Goal: Information Seeking & Learning: Learn about a topic

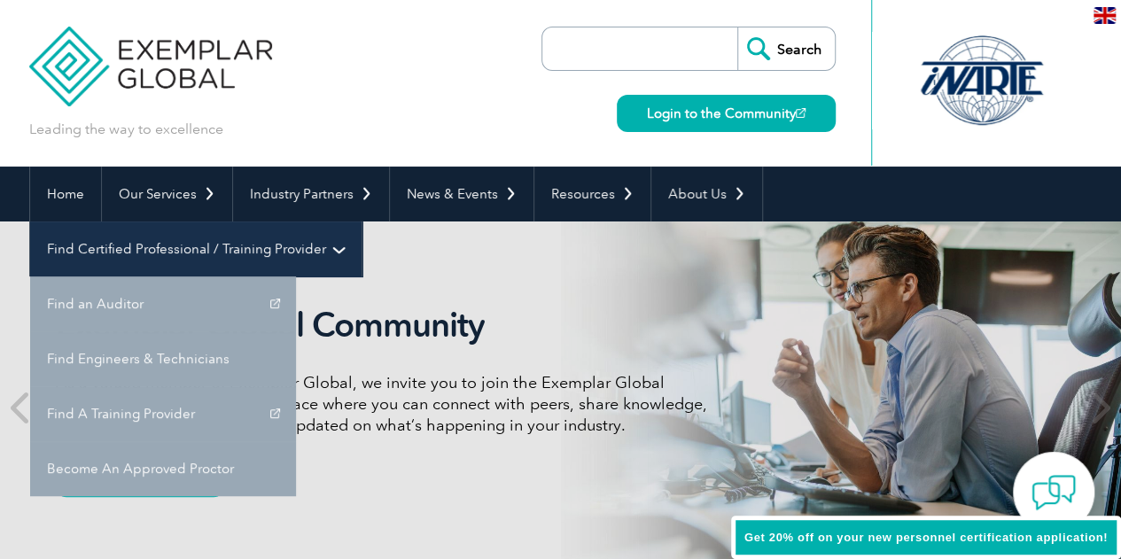
click at [362, 222] on link "Find Certified Professional / Training Provider" at bounding box center [195, 249] width 331 height 55
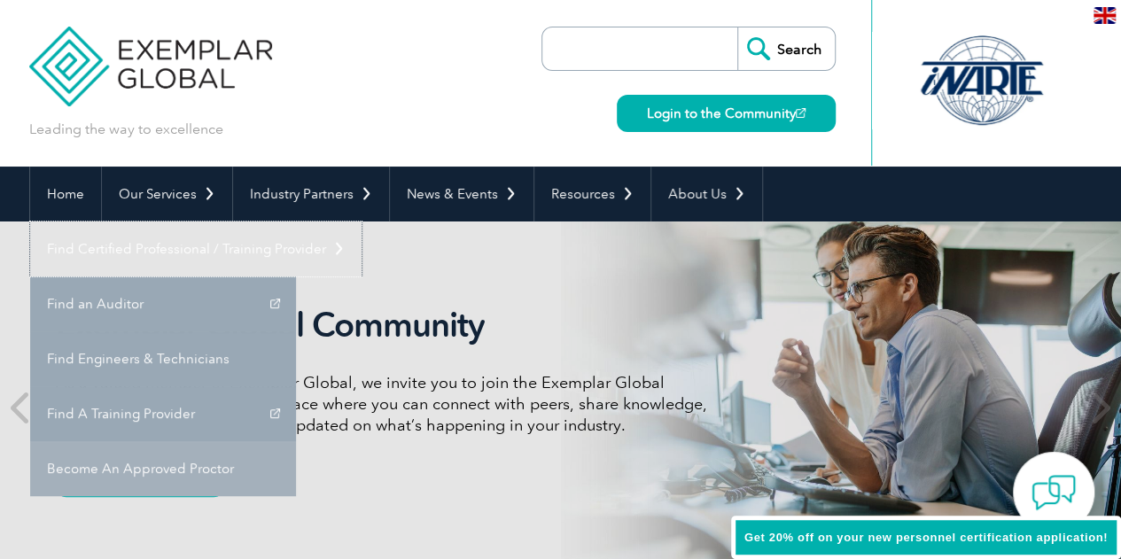
scroll to position [89, 0]
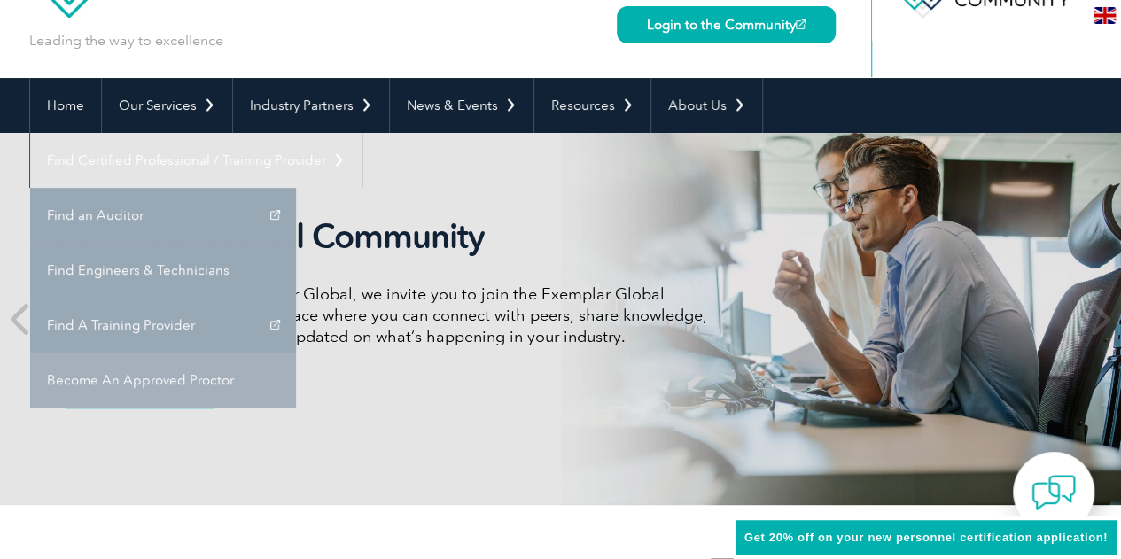
click at [296, 353] on link "Become An Approved Proctor" at bounding box center [163, 380] width 266 height 55
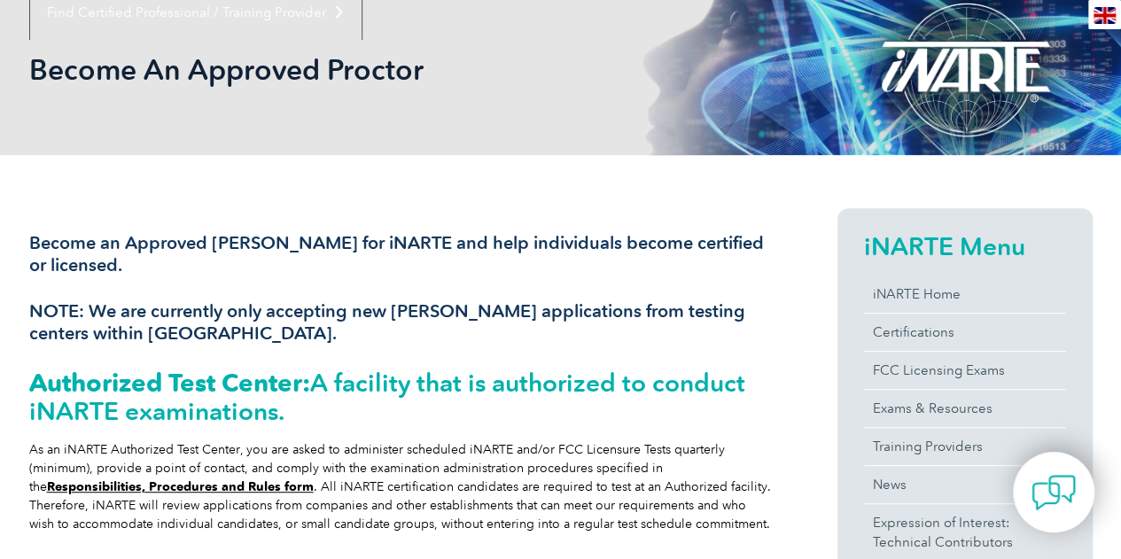
scroll to position [89, 0]
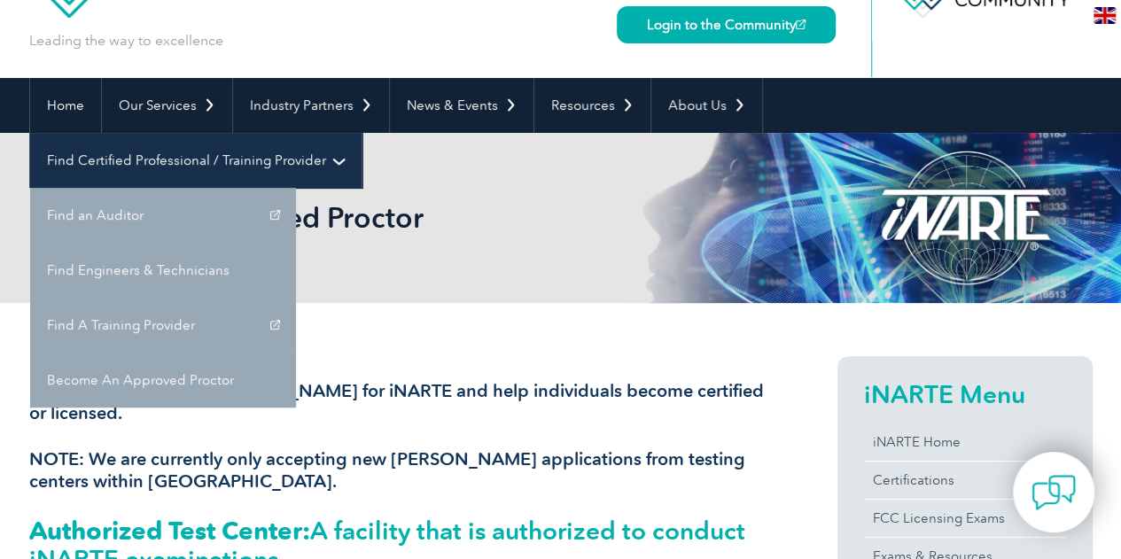
click at [362, 133] on link "Find Certified Professional / Training Provider" at bounding box center [195, 160] width 331 height 55
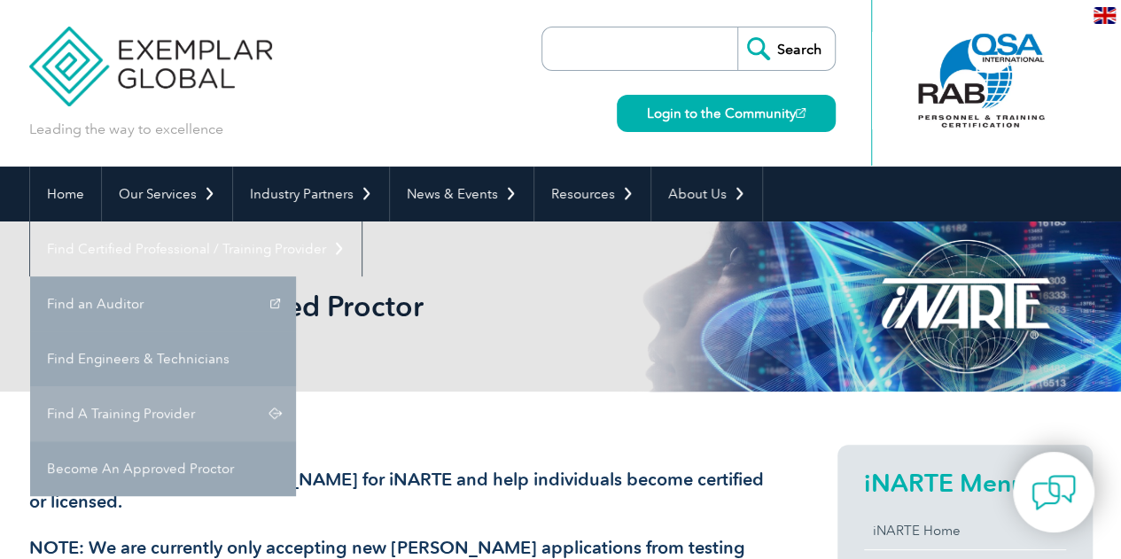
click at [296, 386] on link "Find A Training Provider" at bounding box center [163, 413] width 266 height 55
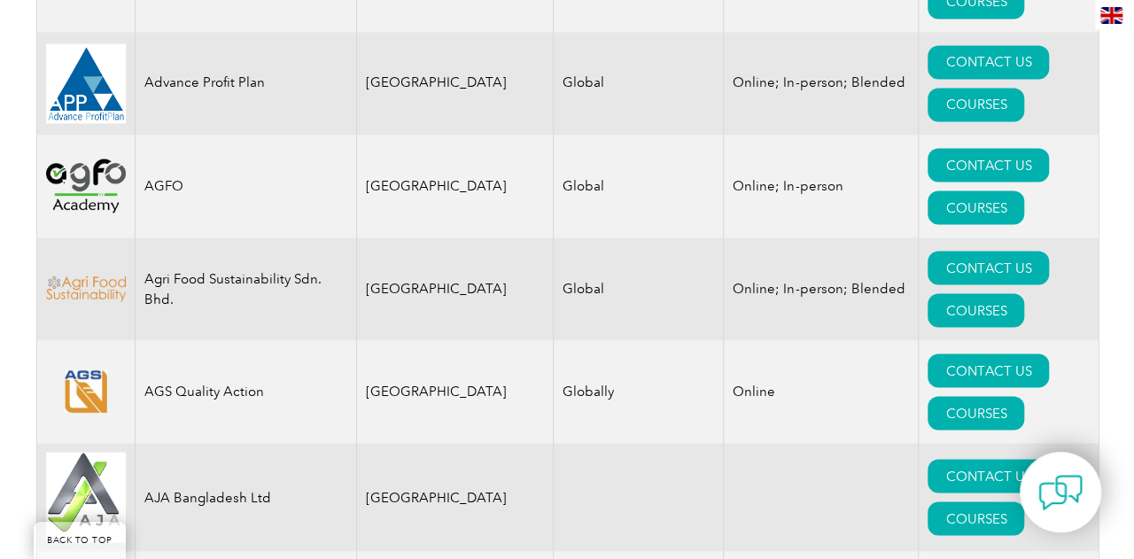
scroll to position [1418, 0]
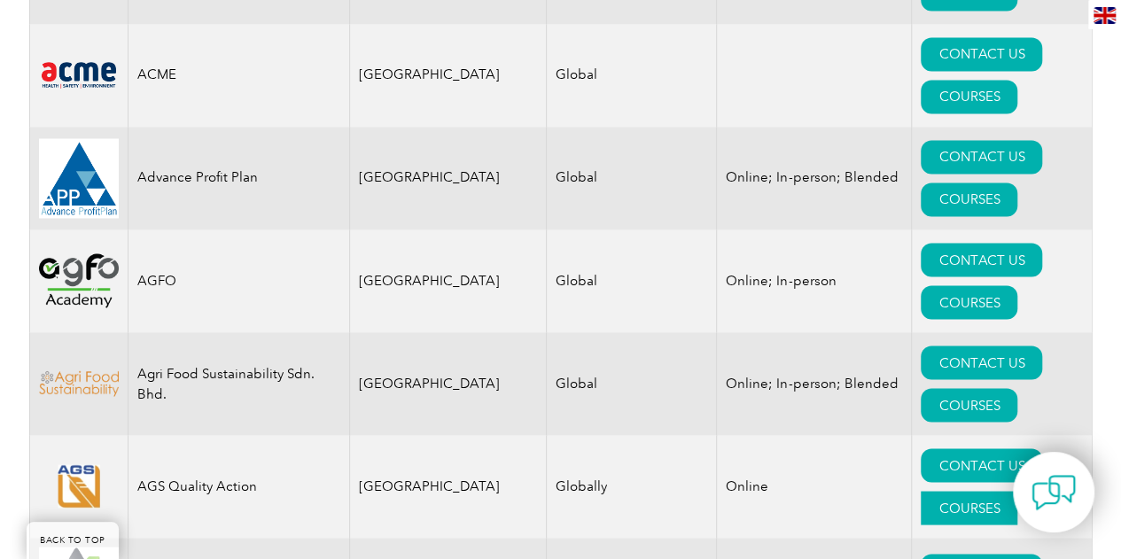
click at [1010, 491] on link "COURSES" at bounding box center [969, 508] width 97 height 34
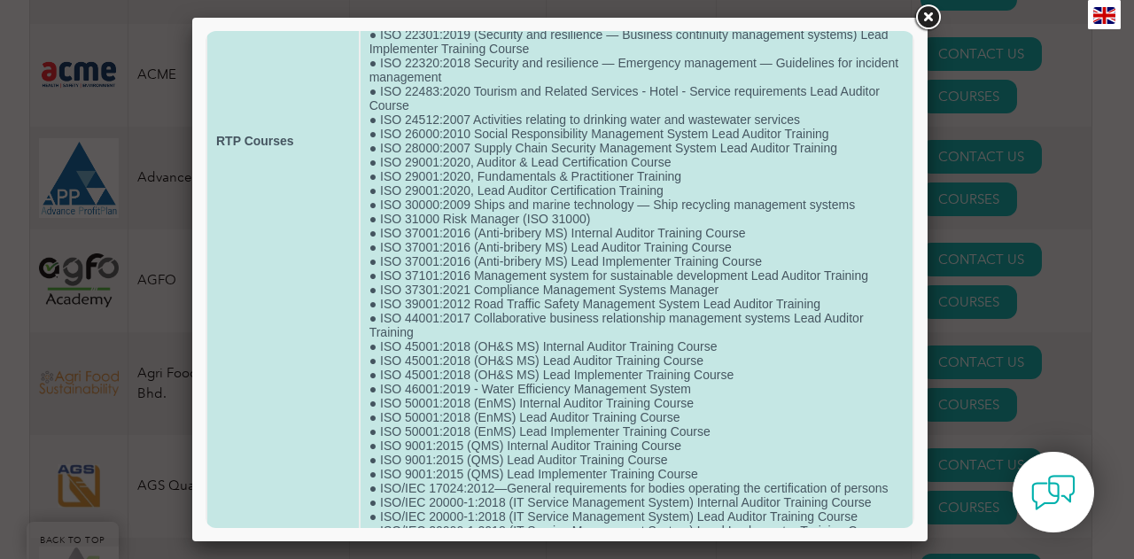
scroll to position [719, 0]
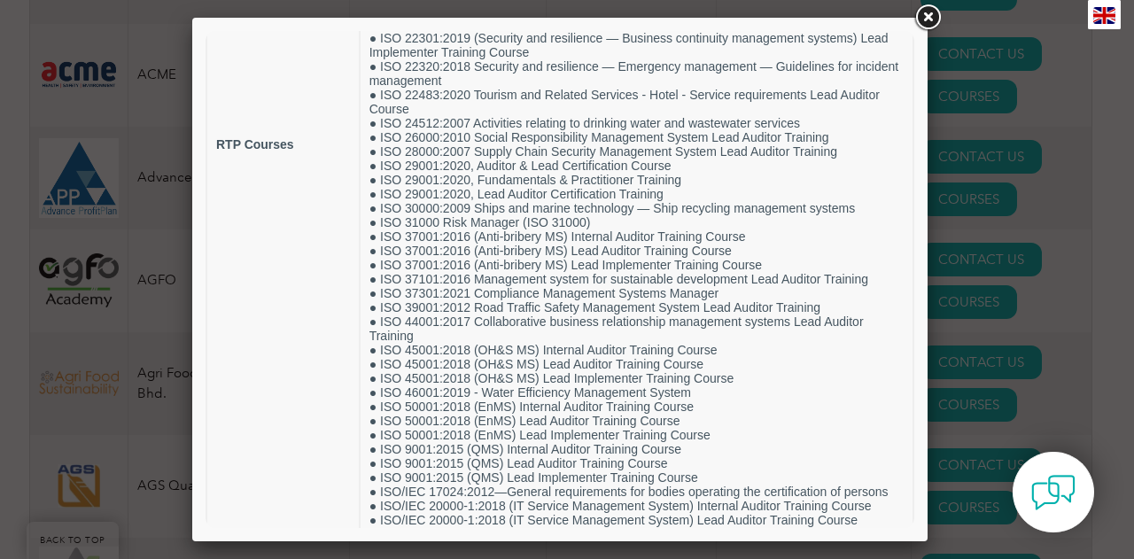
click at [927, 15] on link at bounding box center [928, 18] width 32 height 32
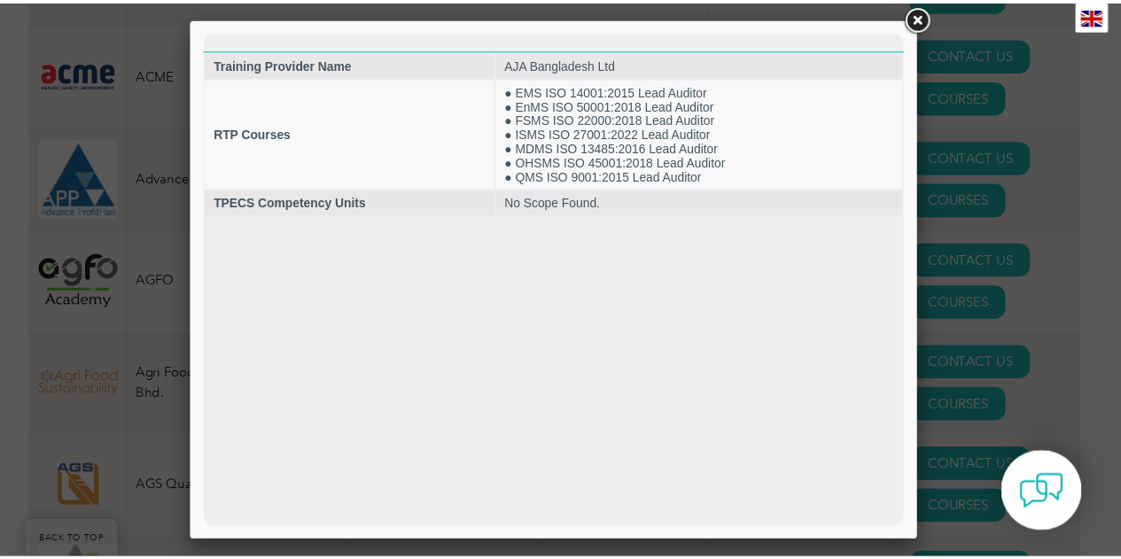
scroll to position [0, 0]
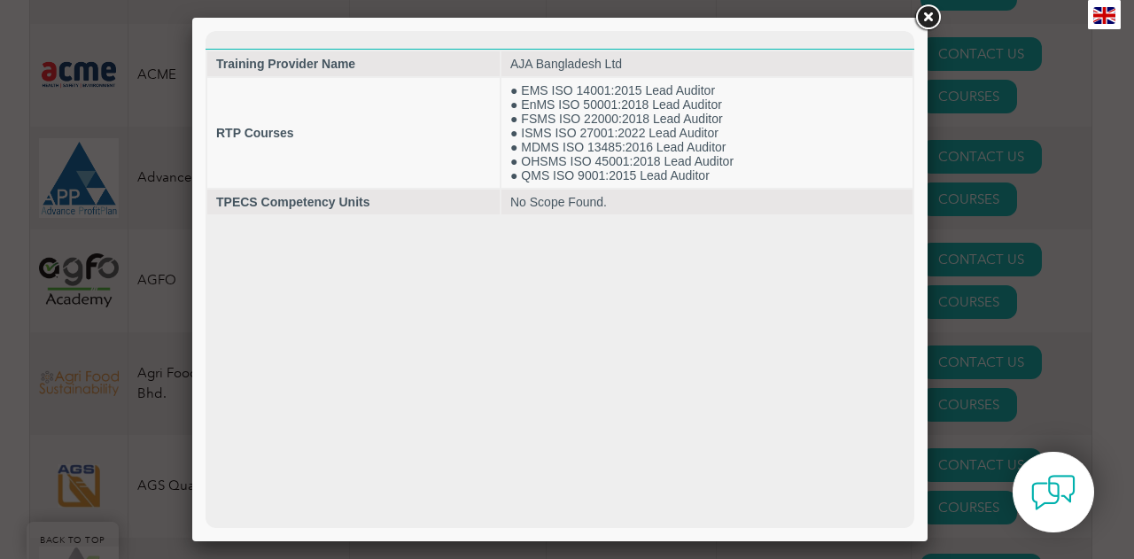
click at [931, 21] on link at bounding box center [928, 18] width 32 height 32
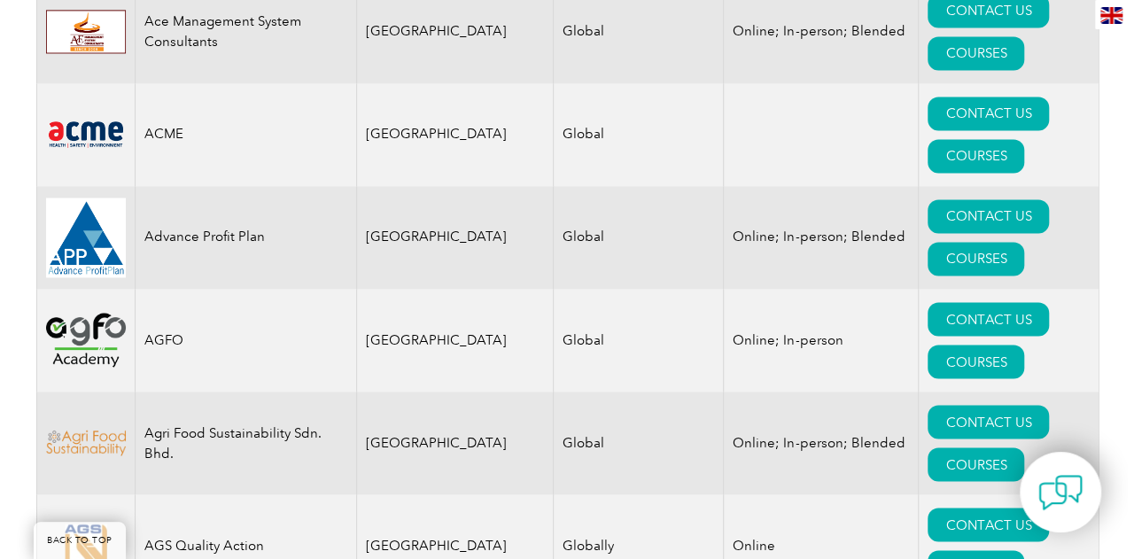
scroll to position [762, 0]
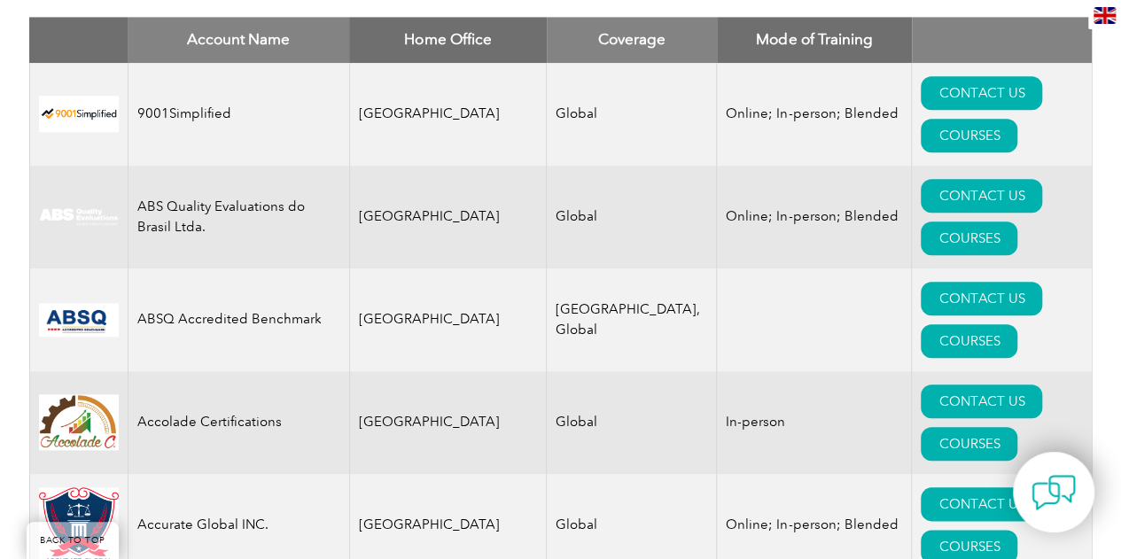
click at [250, 371] on td "Accolade Certifications" at bounding box center [239, 422] width 222 height 103
click at [991, 427] on link "COURSES" at bounding box center [969, 444] width 97 height 34
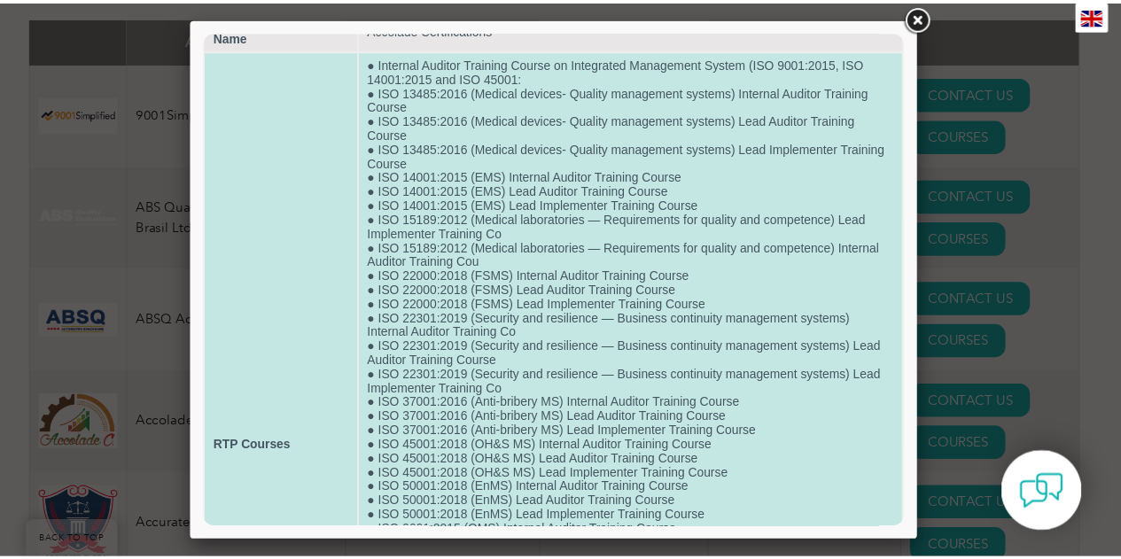
scroll to position [0, 0]
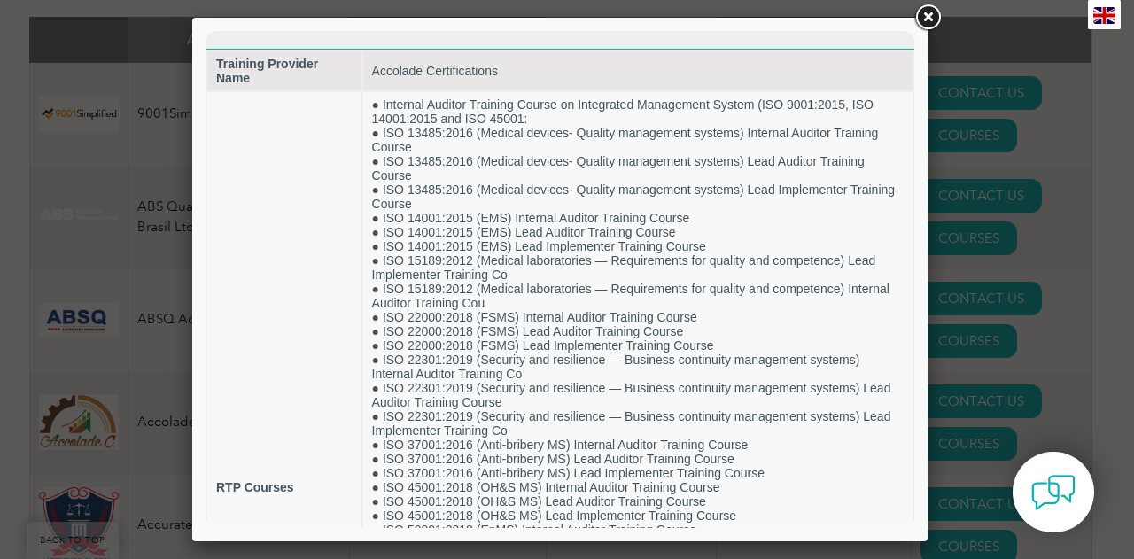
click at [924, 15] on link at bounding box center [928, 18] width 32 height 32
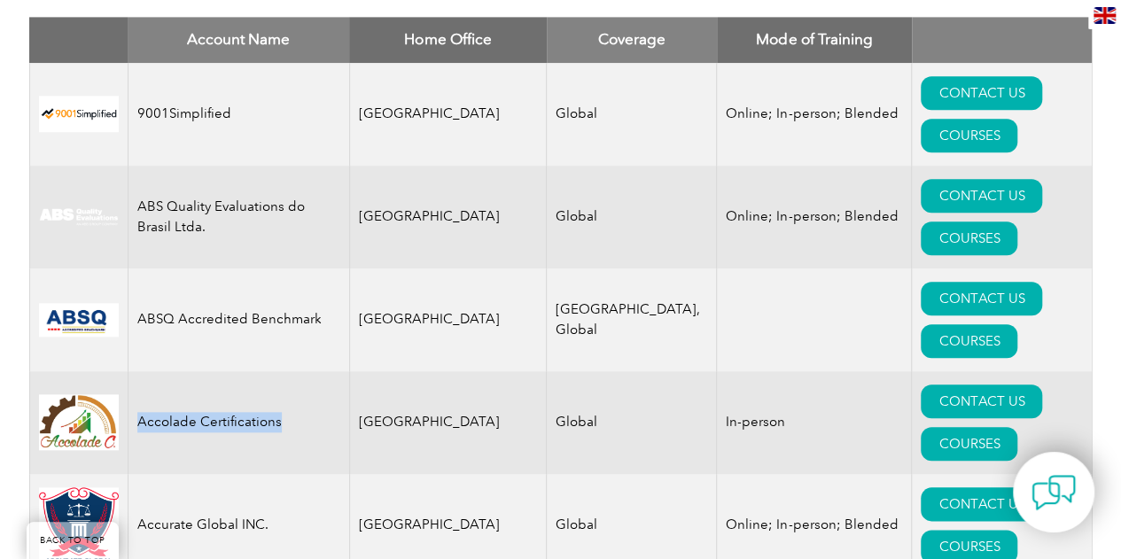
drag, startPoint x: 284, startPoint y: 280, endPoint x: 132, endPoint y: 284, distance: 151.6
click at [132, 371] on td "Accolade Certifications" at bounding box center [239, 422] width 222 height 103
copy td "Accolade Certifications"
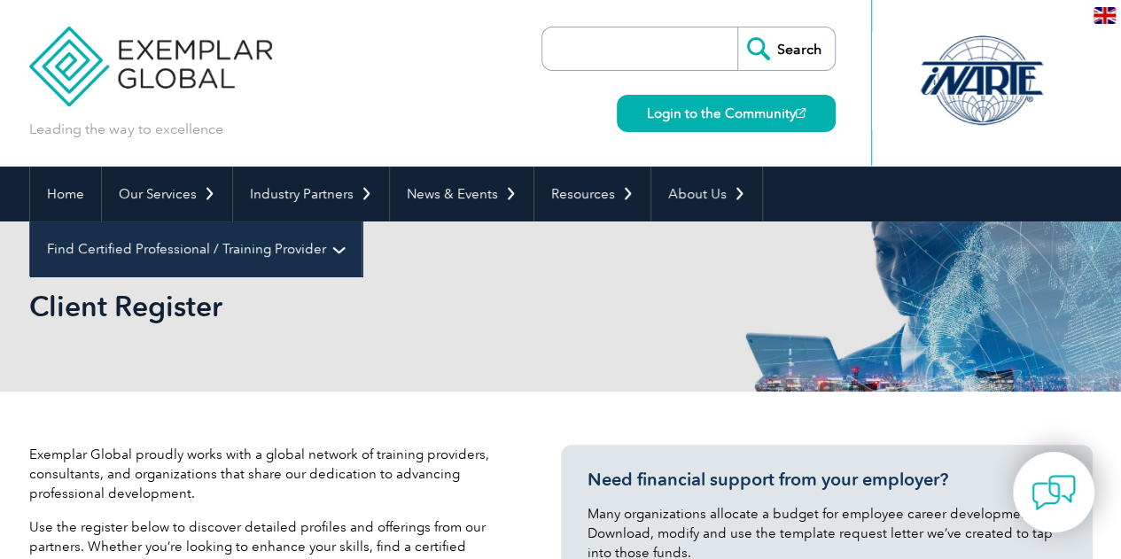
click at [362, 222] on link "Find Certified Professional / Training Provider" at bounding box center [195, 249] width 331 height 55
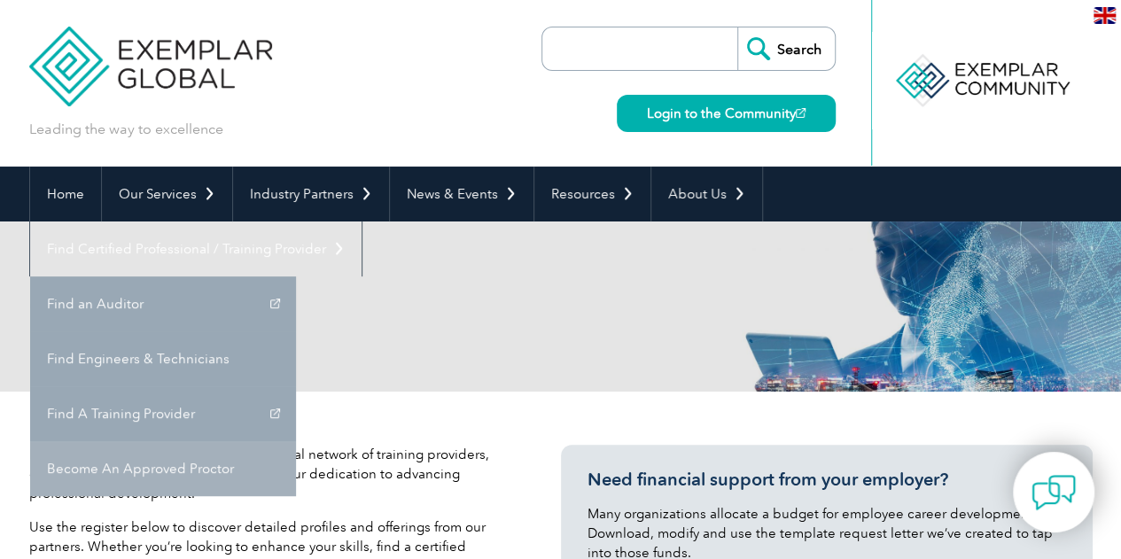
click at [296, 441] on link "Become An Approved Proctor" at bounding box center [163, 468] width 266 height 55
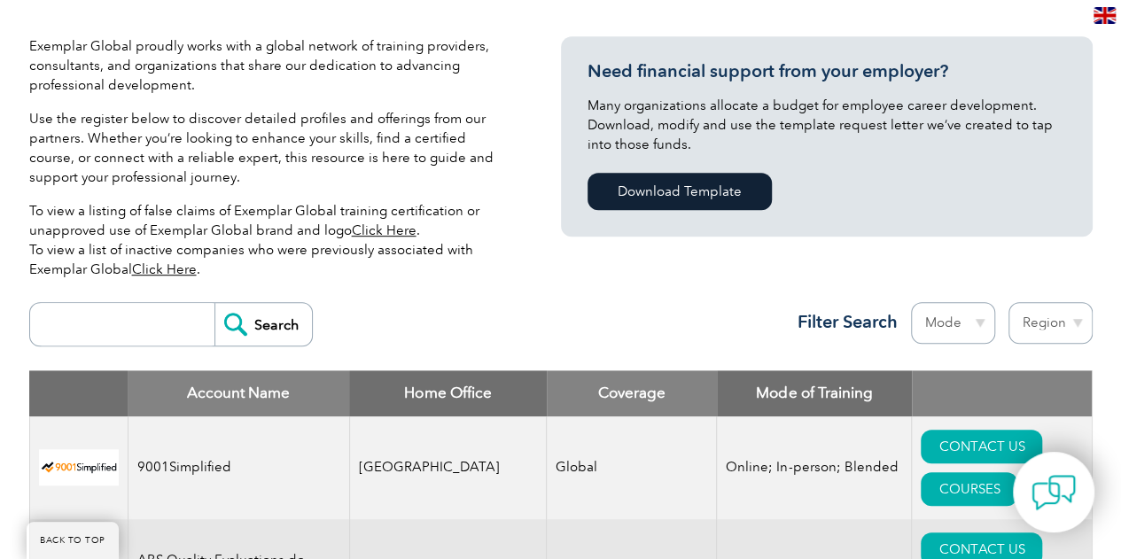
scroll to position [381, 0]
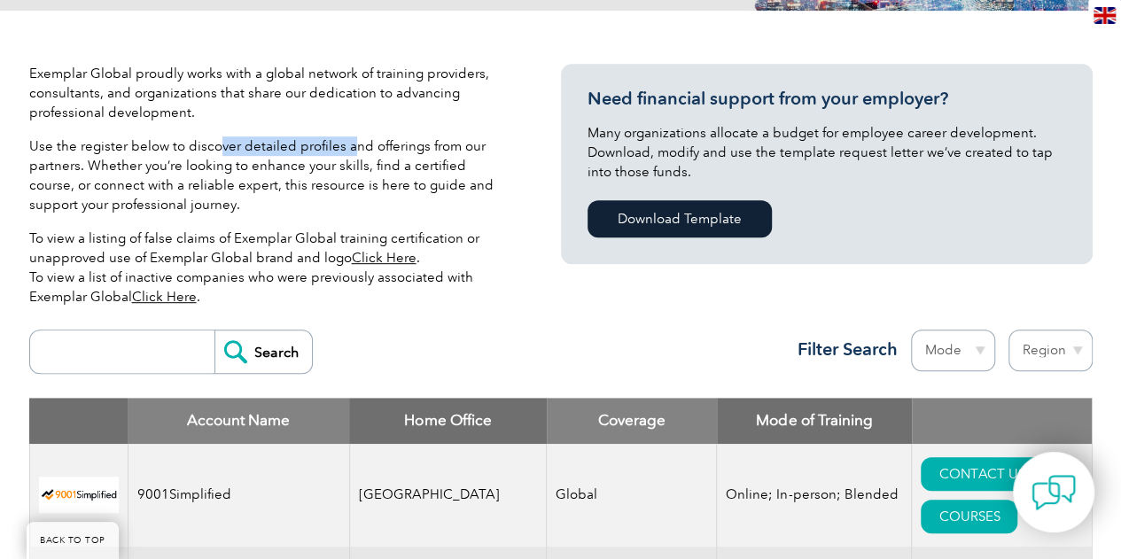
drag, startPoint x: 214, startPoint y: 146, endPoint x: 346, endPoint y: 151, distance: 131.2
click at [346, 151] on p "Use the register below to discover detailed profiles and offerings from our par…" at bounding box center [268, 175] width 479 height 78
click at [268, 270] on p "To view a listing of false claims of Exemplar Global training certification or …" at bounding box center [268, 268] width 479 height 78
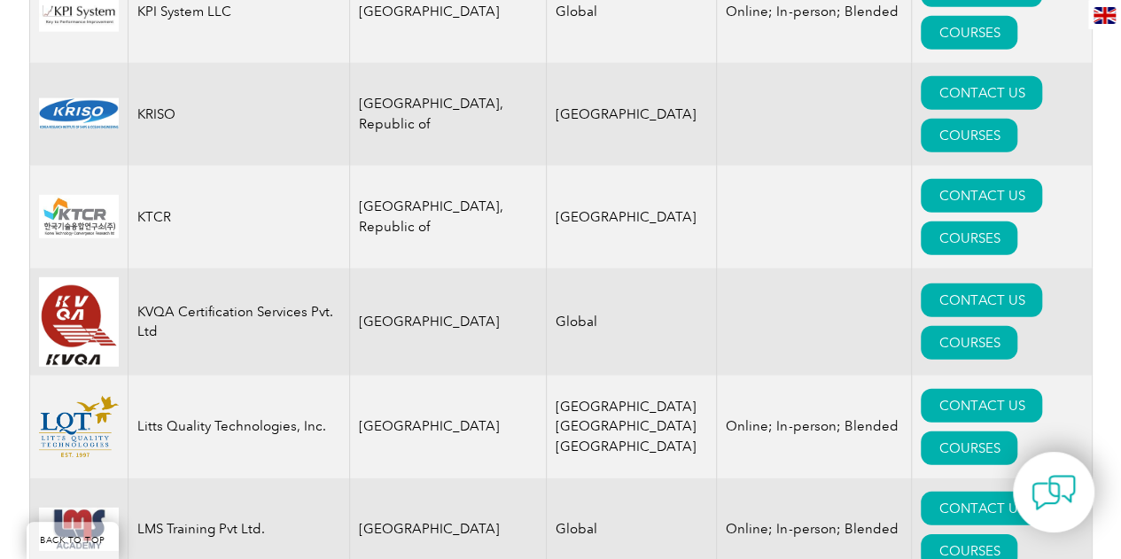
scroll to position [16223, 0]
